Goal: Task Accomplishment & Management: Complete application form

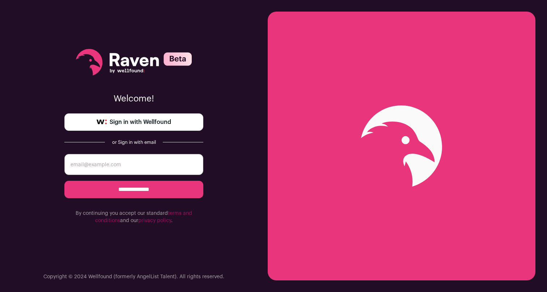
click at [152, 121] on span "Sign in with Wellfound" at bounding box center [141, 122] width 62 height 9
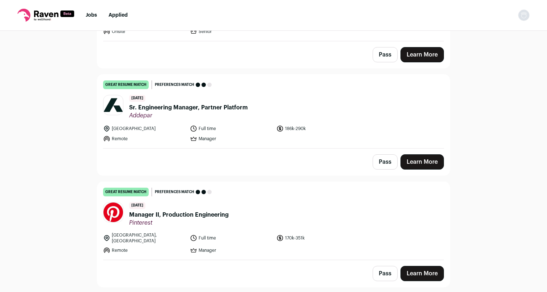
scroll to position [138, 0]
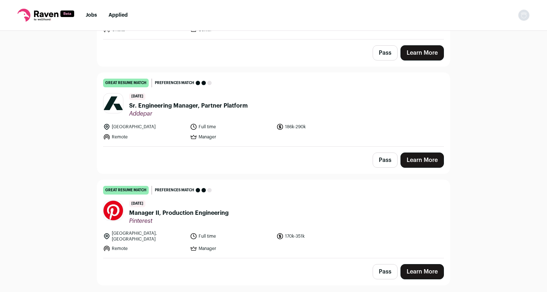
click at [242, 108] on span "Sr. Engineering Manager, Partner Platform" at bounding box center [188, 105] width 119 height 9
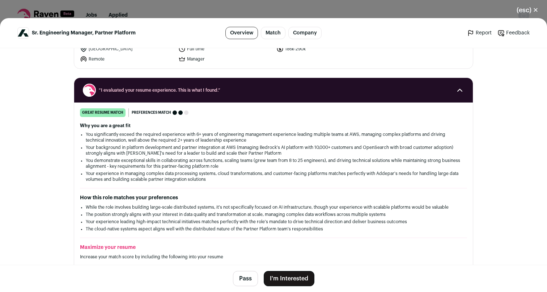
scroll to position [0, 0]
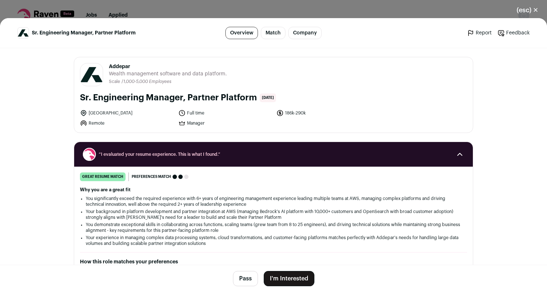
click at [302, 30] on link "Company" at bounding box center [305, 33] width 33 height 12
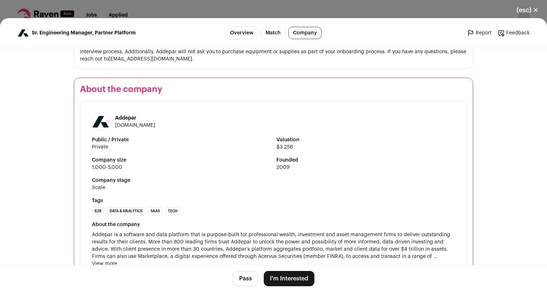
scroll to position [989, 0]
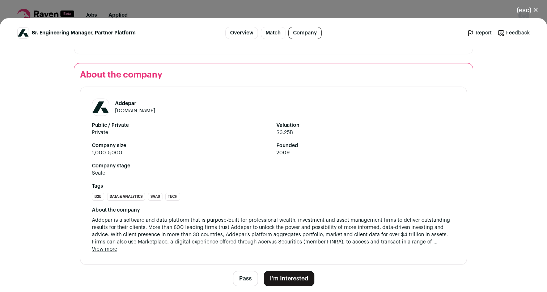
click at [524, 11] on button "(esc) ✕" at bounding box center [527, 10] width 39 height 16
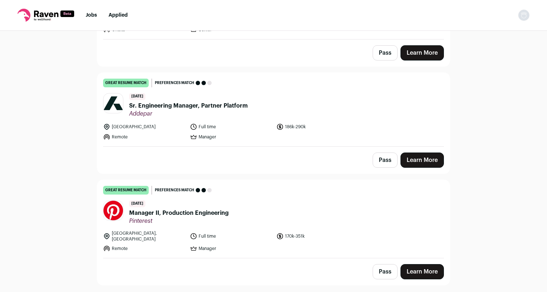
click at [236, 109] on span "Sr. Engineering Manager, Partner Platform" at bounding box center [188, 105] width 119 height 9
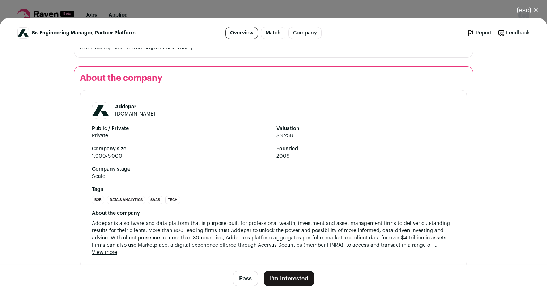
scroll to position [995, 0]
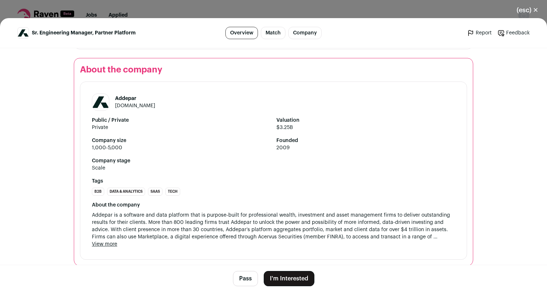
click at [295, 279] on button "I'm Interested" at bounding box center [289, 278] width 51 height 15
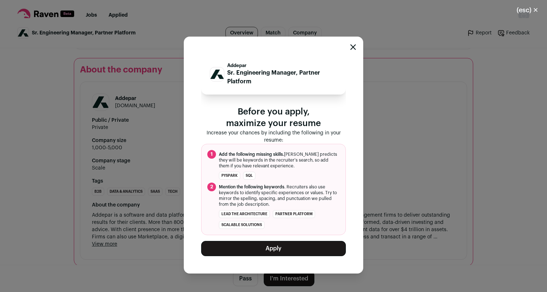
click at [281, 247] on button "Apply" at bounding box center [273, 248] width 145 height 15
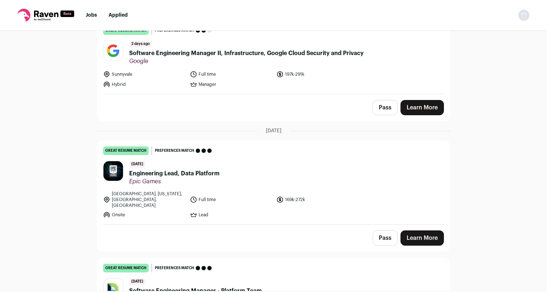
scroll to position [767, 0]
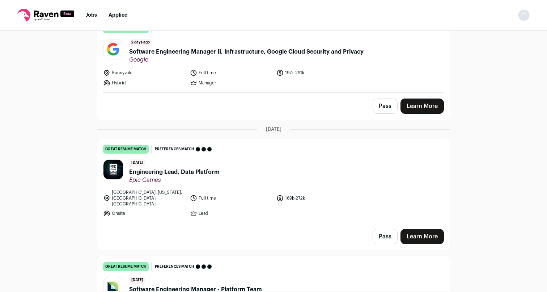
click at [206, 168] on span "Engineering Lead, Data Platform" at bounding box center [174, 172] width 91 height 9
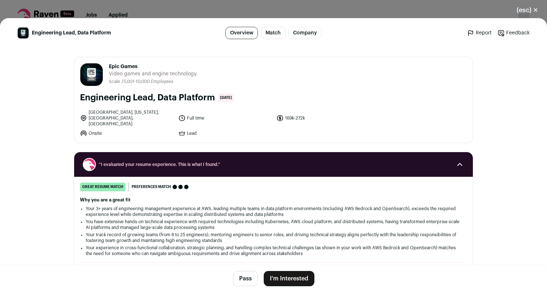
scroll to position [832, 0]
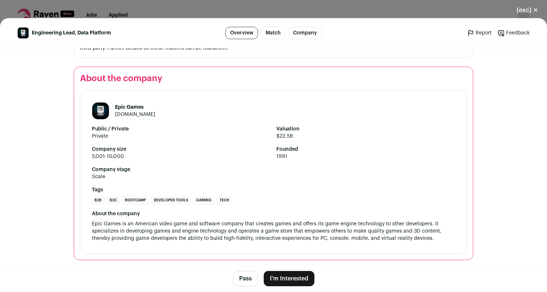
click at [296, 273] on button "I'm Interested" at bounding box center [289, 278] width 51 height 15
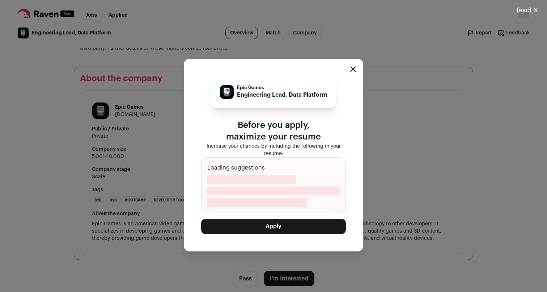
click at [286, 221] on button "Apply" at bounding box center [273, 226] width 145 height 15
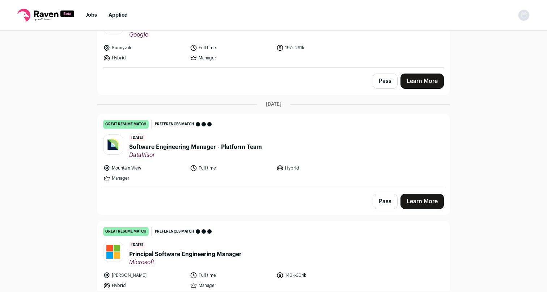
scroll to position [794, 0]
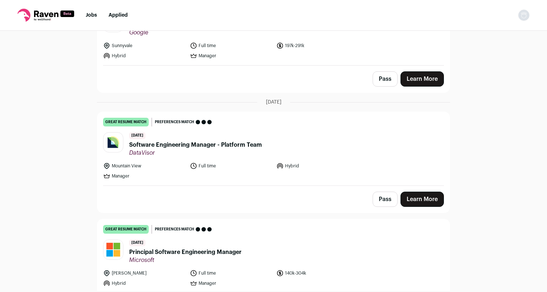
click at [221, 140] on span "Software Engineering Manager - Platform Team" at bounding box center [195, 144] width 133 height 9
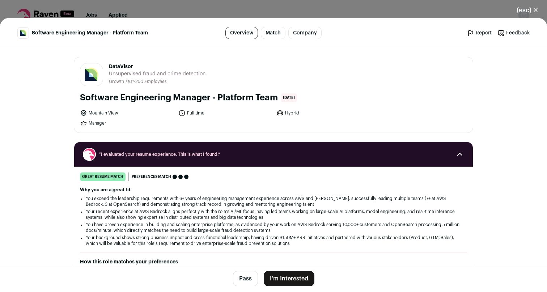
scroll to position [672, 0]
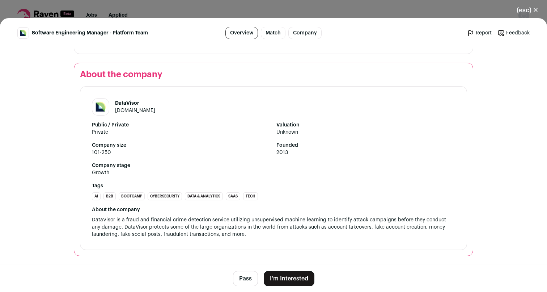
click at [292, 278] on button "I'm Interested" at bounding box center [289, 278] width 51 height 15
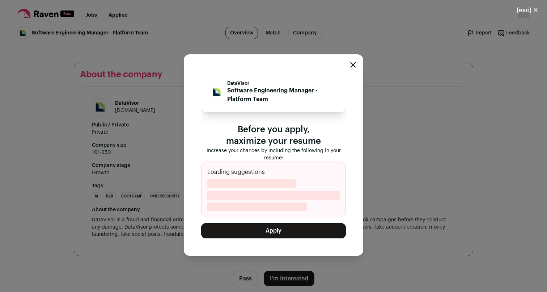
click at [292, 230] on button "Apply" at bounding box center [273, 230] width 145 height 15
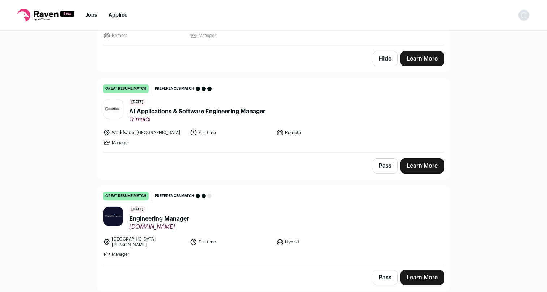
scroll to position [1037, 0]
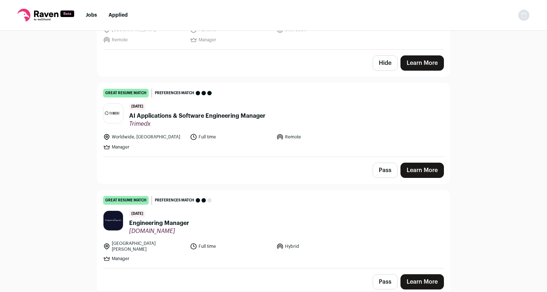
click at [227, 112] on span "AI Applications & Software Engineering Manager" at bounding box center [197, 116] width 136 height 9
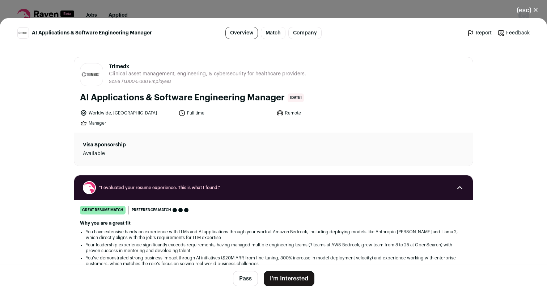
scroll to position [672, 0]
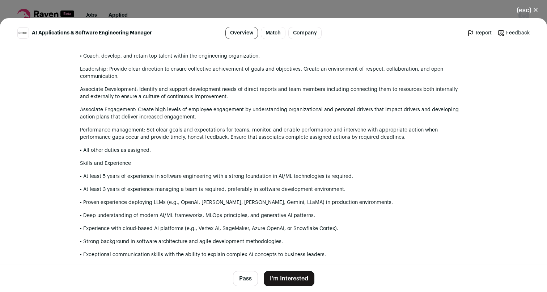
click at [300, 281] on button "I'm Interested" at bounding box center [289, 278] width 51 height 15
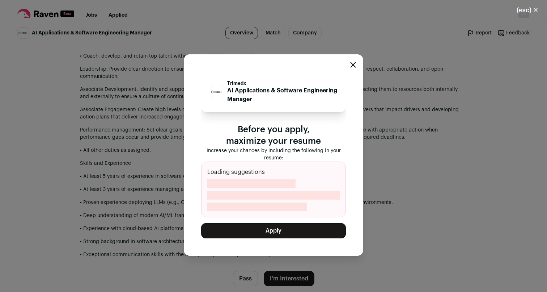
click at [289, 227] on button "Apply" at bounding box center [273, 230] width 145 height 15
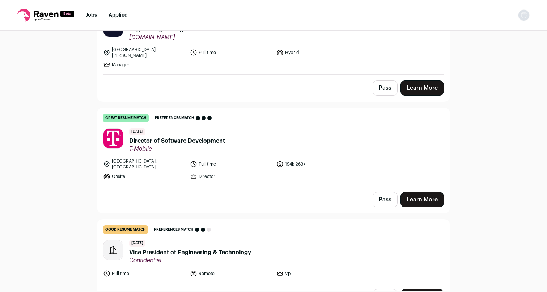
scroll to position [1126, 0]
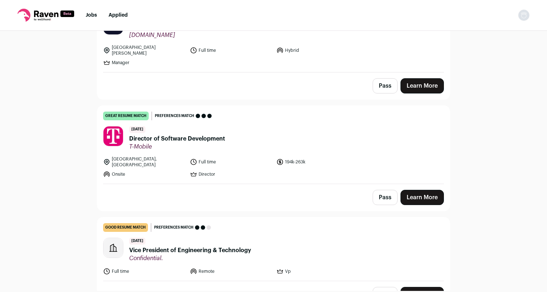
click at [207, 134] on span "Director of Software Development" at bounding box center [177, 138] width 96 height 9
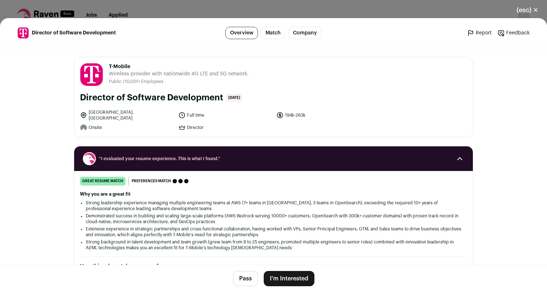
scroll to position [672, 0]
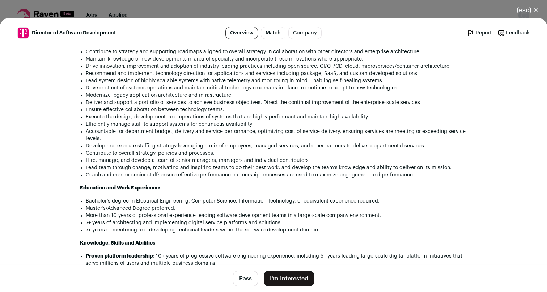
click at [287, 276] on button "I'm Interested" at bounding box center [289, 278] width 51 height 15
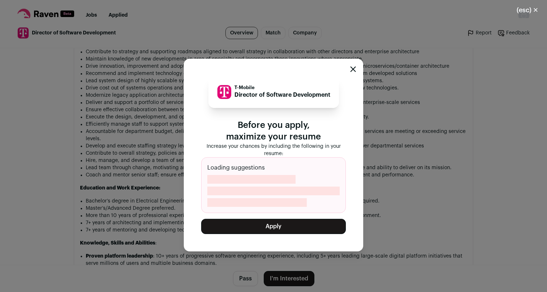
click at [278, 227] on button "Apply" at bounding box center [273, 226] width 145 height 15
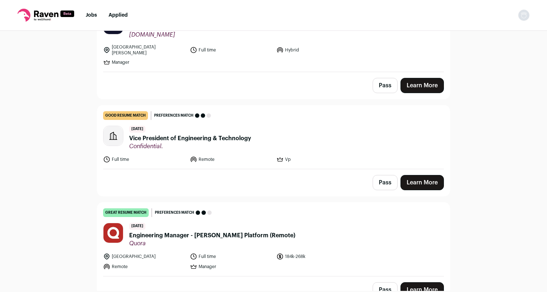
scroll to position [1127, 0]
click at [201, 231] on span "Engineering Manager - [PERSON_NAME] Platform (Remote)" at bounding box center [212, 235] width 166 height 9
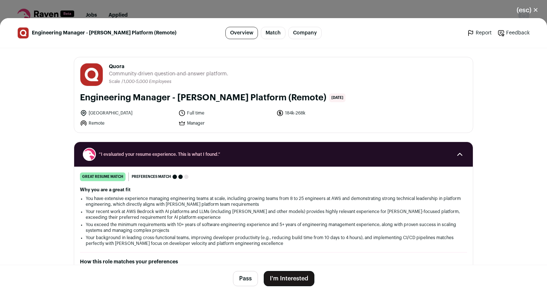
scroll to position [672, 0]
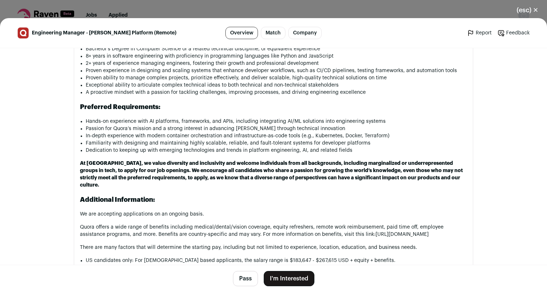
click at [290, 276] on button "I'm Interested" at bounding box center [289, 278] width 51 height 15
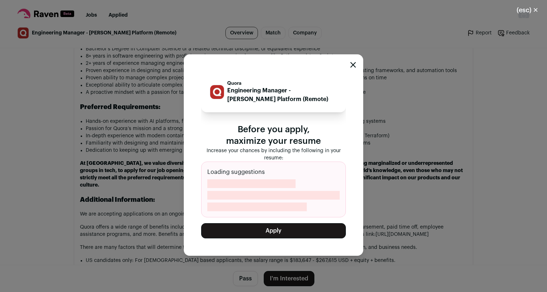
click at [270, 231] on button "Apply" at bounding box center [273, 230] width 145 height 15
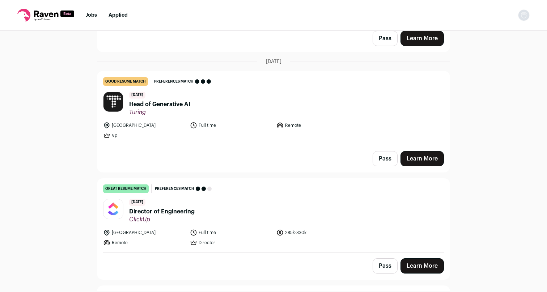
scroll to position [1271, 0]
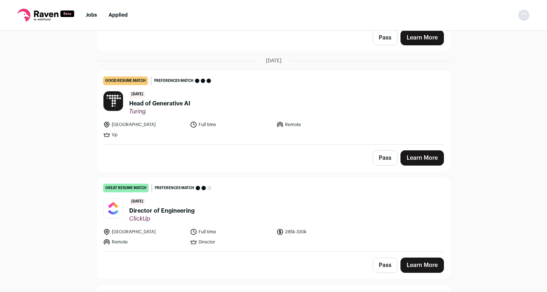
click at [181, 206] on span "Director of Engineering" at bounding box center [162, 210] width 66 height 9
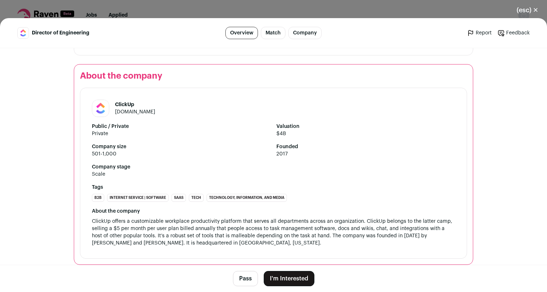
scroll to position [1004, 0]
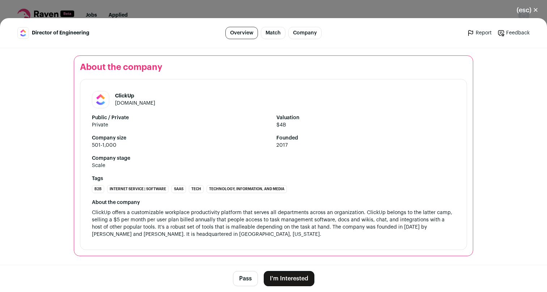
click at [521, 9] on button "(esc) ✕" at bounding box center [527, 10] width 39 height 16
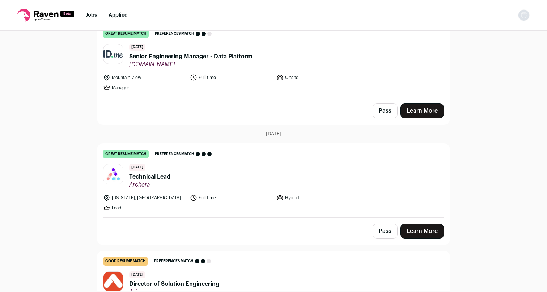
scroll to position [1533, 0]
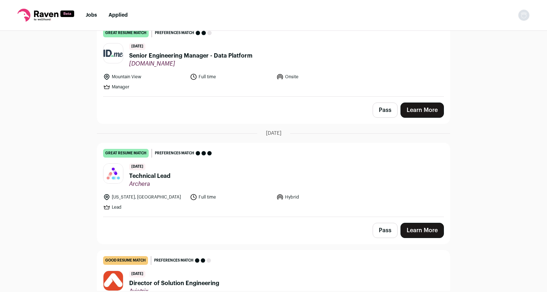
click at [160, 172] on span "Technical Lead" at bounding box center [149, 176] width 41 height 9
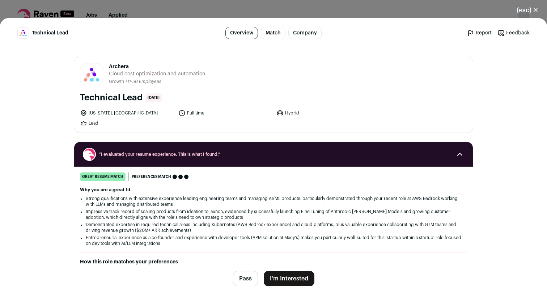
click at [288, 277] on button "I'm Interested" at bounding box center [289, 278] width 51 height 15
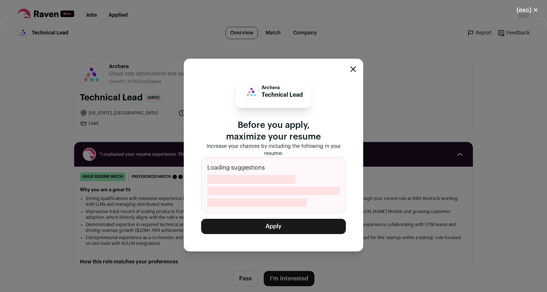
click at [290, 228] on button "Apply" at bounding box center [273, 226] width 145 height 15
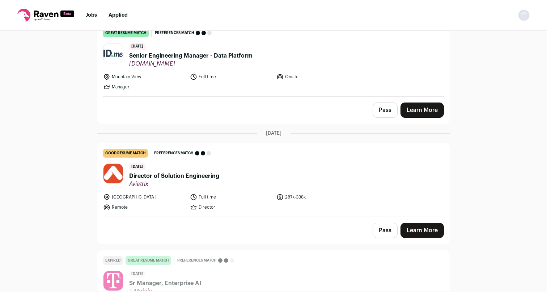
click at [205, 172] on span "Director of Solution Engineering" at bounding box center [174, 176] width 90 height 9
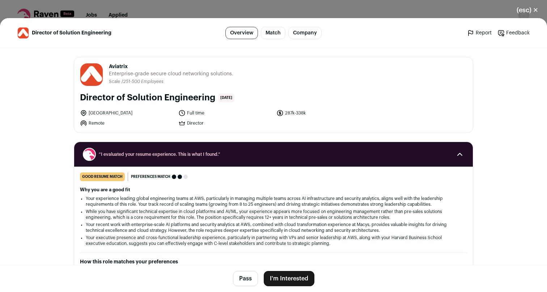
click at [290, 285] on button "I'm Interested" at bounding box center [289, 278] width 51 height 15
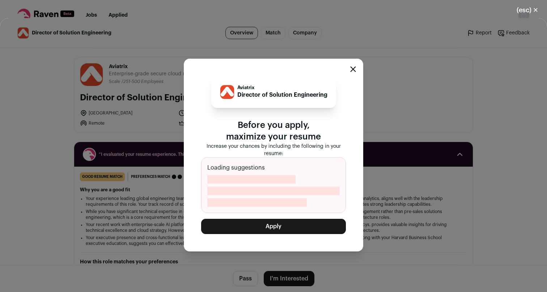
click at [286, 228] on button "Apply" at bounding box center [273, 226] width 145 height 15
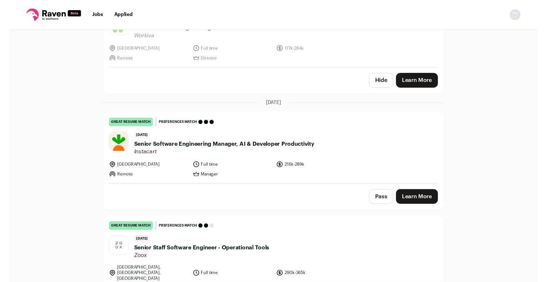
scroll to position [2007, 0]
